Goal: Task Accomplishment & Management: Use online tool/utility

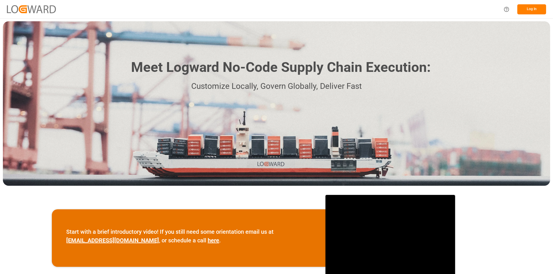
click at [537, 8] on button "Log In" at bounding box center [531, 9] width 29 height 10
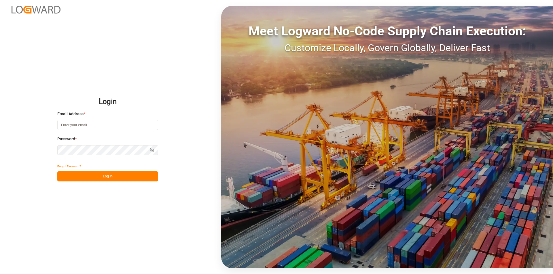
click at [121, 126] on input at bounding box center [107, 125] width 101 height 10
paste input "[PERSON_NAME][EMAIL_ADDRESS][PERSON_NAME][DOMAIN_NAME]"
type input "[PERSON_NAME][EMAIL_ADDRESS][PERSON_NAME][DOMAIN_NAME]"
click at [120, 176] on button "Log In" at bounding box center [107, 177] width 101 height 10
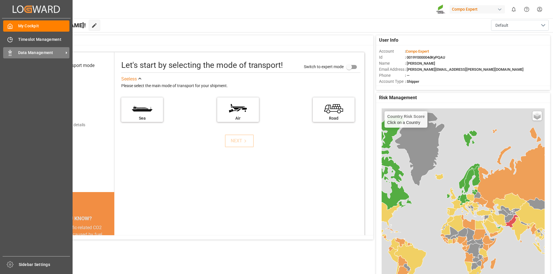
click at [9, 56] on div "Data Management Data Management" at bounding box center [36, 52] width 66 height 11
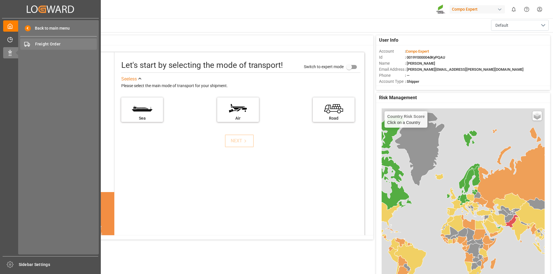
click at [64, 41] on span "Freight Order" at bounding box center [66, 44] width 62 height 6
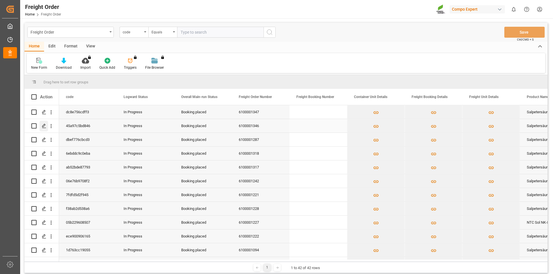
click at [45, 125] on polygon "Press SPACE to select this row." at bounding box center [43, 125] width 3 height 3
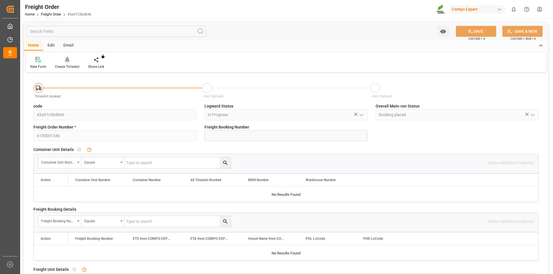
click at [70, 68] on div "Create Timeslot" at bounding box center [67, 66] width 24 height 5
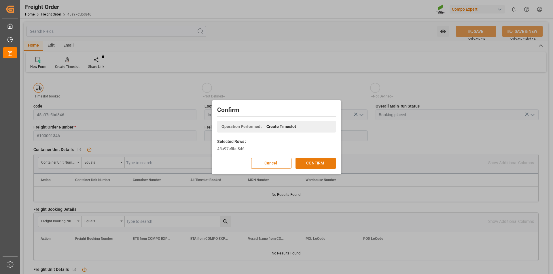
click at [306, 167] on button "CONFIRM" at bounding box center [315, 163] width 40 height 11
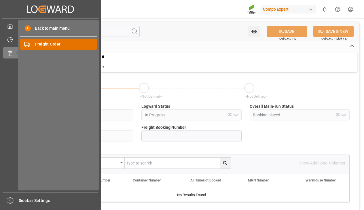
click at [35, 45] on span "Freight Order" at bounding box center [66, 44] width 62 height 6
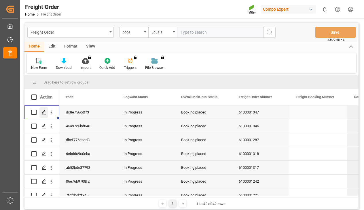
click at [44, 112] on icon "Press SPACE to select this row." at bounding box center [44, 112] width 5 height 5
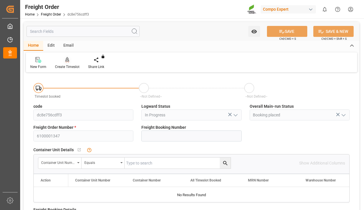
click at [71, 58] on div at bounding box center [67, 60] width 24 height 6
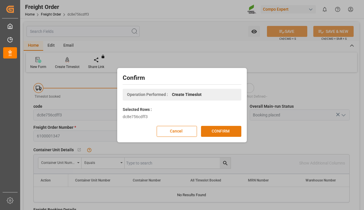
click at [211, 129] on button "CONFIRM" at bounding box center [221, 131] width 40 height 11
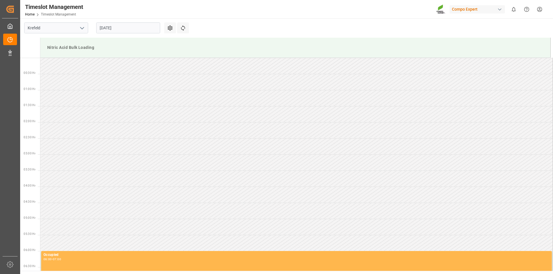
scroll to position [447, 0]
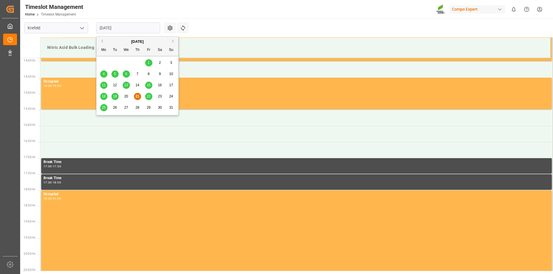
click at [135, 31] on input "21.08.2025" at bounding box center [128, 27] width 64 height 11
click at [146, 97] on div "22" at bounding box center [148, 96] width 7 height 7
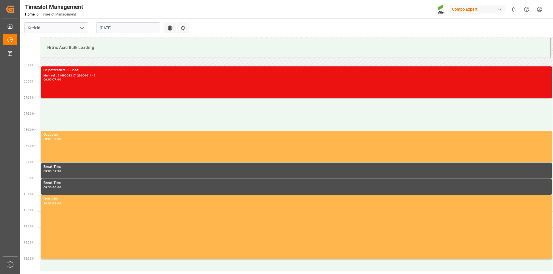
scroll to position [167, 0]
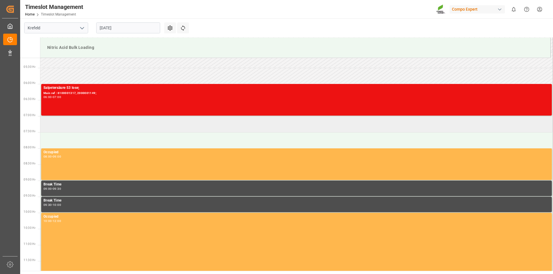
click at [56, 127] on td at bounding box center [296, 124] width 512 height 16
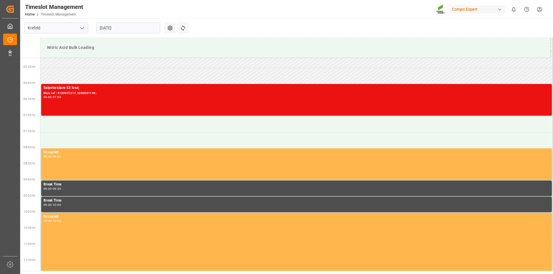
click at [56, 127] on td at bounding box center [296, 124] width 512 height 16
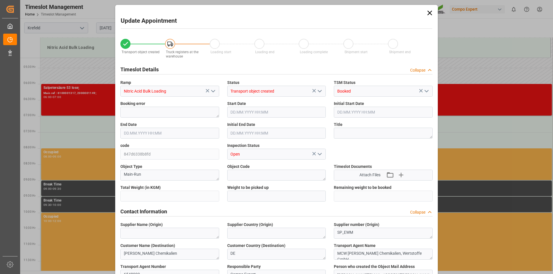
type input "6000"
type input "0"
type input "22.08.2025 07:00"
type input "22.08.2025 07:30"
type input "21.08.2025 13:50"
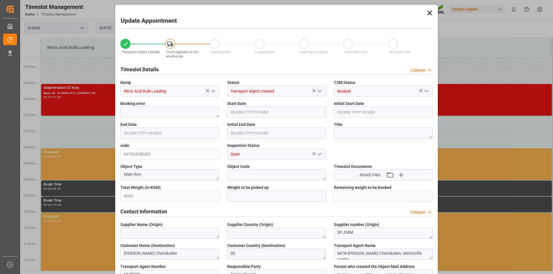
type input "21.08.2025 12:45"
click at [354, 136] on textarea at bounding box center [383, 133] width 99 height 11
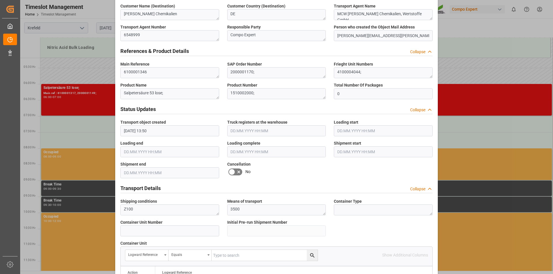
scroll to position [479, 0]
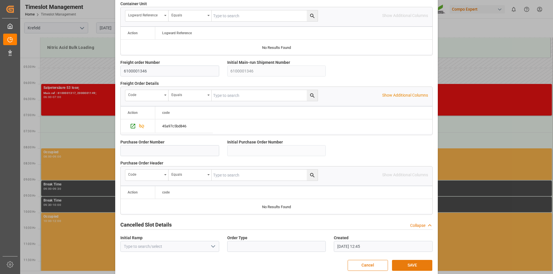
type textarea "162587"
click at [419, 266] on button "SAVE" at bounding box center [412, 265] width 40 height 11
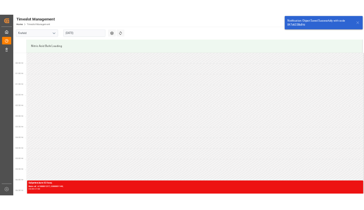
scroll to position [190, 0]
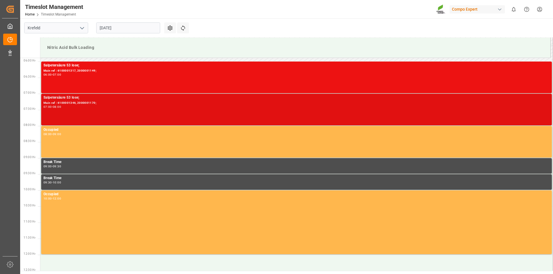
click at [69, 99] on div "Salpetersäure 53 lose;" at bounding box center [296, 98] width 506 height 6
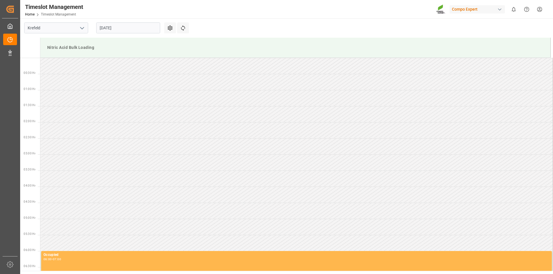
scroll to position [447, 0]
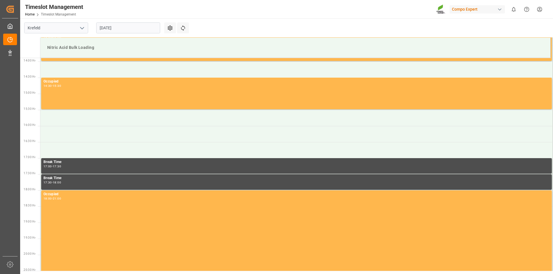
click at [124, 27] on input "21.08.2025" at bounding box center [128, 27] width 64 height 11
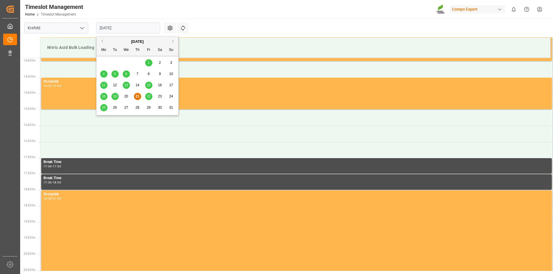
click at [102, 106] on span "25" at bounding box center [104, 108] width 4 height 4
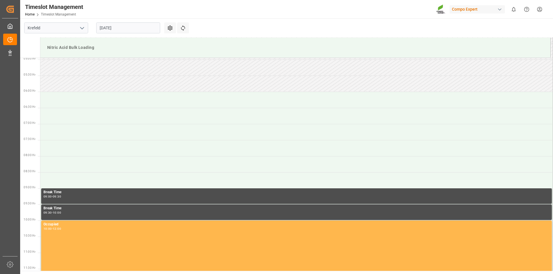
scroll to position [151, 0]
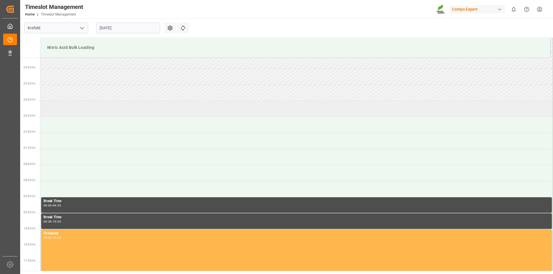
click at [106, 110] on td at bounding box center [296, 109] width 512 height 16
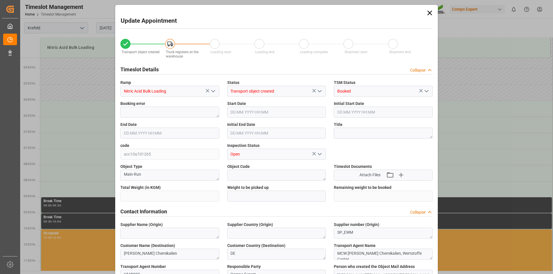
type input "6000"
type input "0"
type input "25.08.2025 06:00"
type input "25.08.2025 06:30"
type input "21.08.2025 13:59"
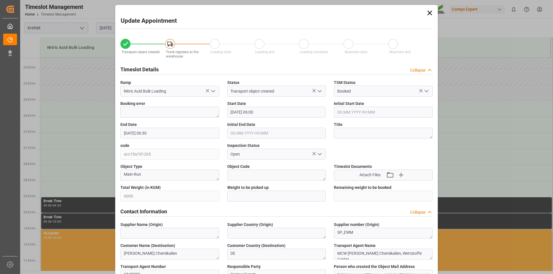
type input "21.08.2025 12:48"
click at [351, 134] on textarea at bounding box center [383, 133] width 99 height 11
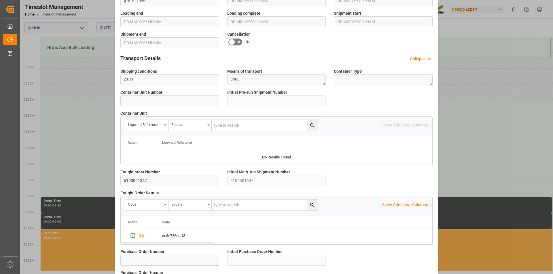
scroll to position [487, 0]
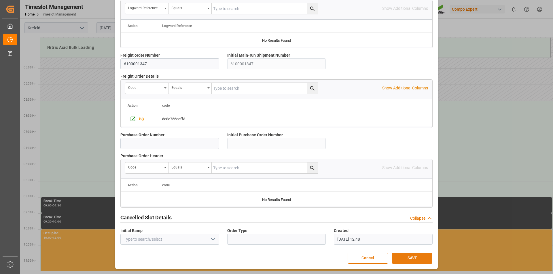
type textarea "162751"
click at [403, 259] on button "SAVE" at bounding box center [412, 258] width 40 height 11
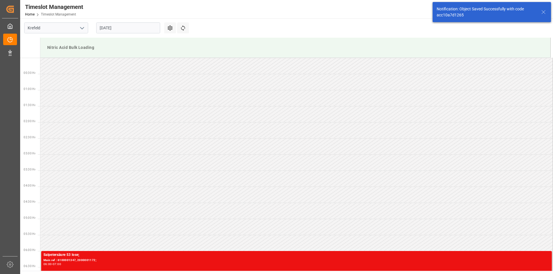
scroll to position [157, 0]
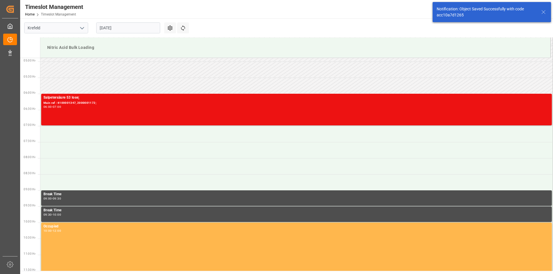
click at [542, 11] on icon at bounding box center [543, 12] width 7 height 7
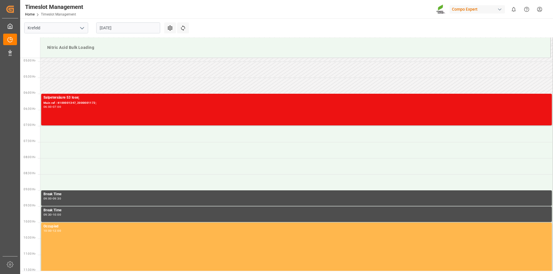
click at [541, 9] on html "Created by potrace 1.15, written by Peter Selinger 2001-2017 Created by potrace…" at bounding box center [276, 137] width 553 height 274
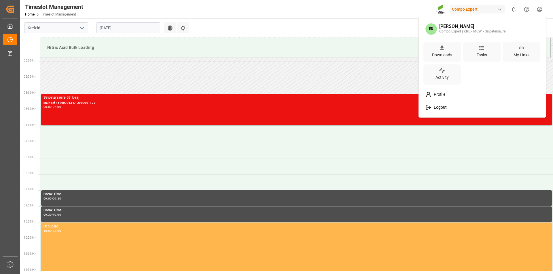
click at [441, 106] on span "Logout" at bounding box center [438, 107] width 15 height 5
